Goal: Task Accomplishment & Management: Manage account settings

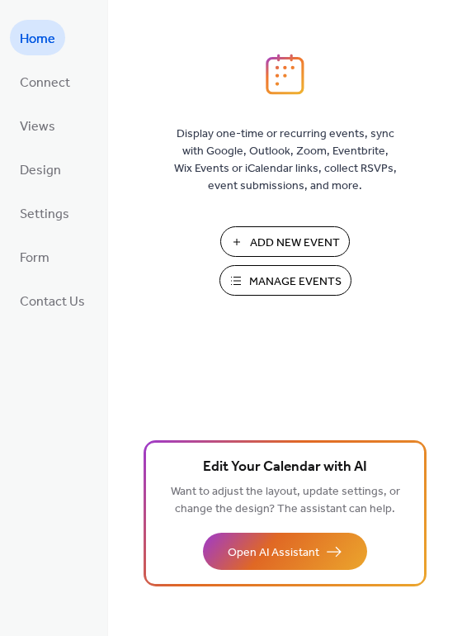
click at [275, 282] on span "Manage Events" at bounding box center [295, 281] width 92 height 17
click at [276, 284] on span "Manage Events" at bounding box center [295, 281] width 92 height 17
